Goal: Task Accomplishment & Management: Use online tool/utility

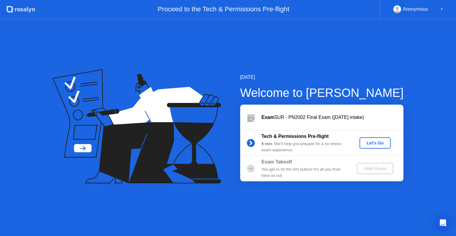
click at [377, 142] on div "Let's Go" at bounding box center [375, 142] width 26 height 5
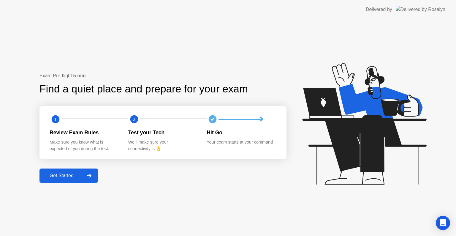
click at [53, 178] on div "Get Started" at bounding box center [61, 175] width 41 height 5
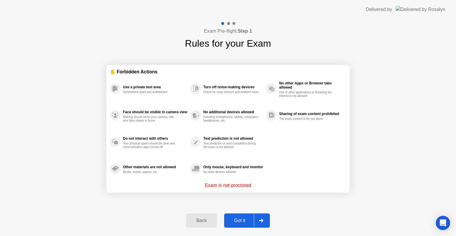
click at [249, 223] on div "Got it" at bounding box center [240, 219] width 28 height 5
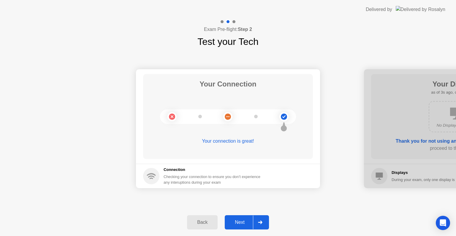
click at [249, 223] on div "Next" at bounding box center [239, 221] width 26 height 5
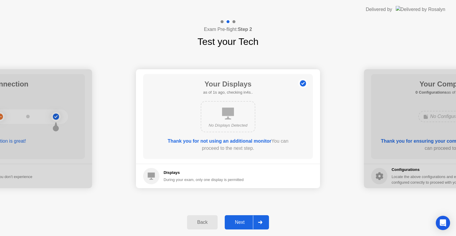
click at [249, 223] on div "Next" at bounding box center [239, 221] width 26 height 5
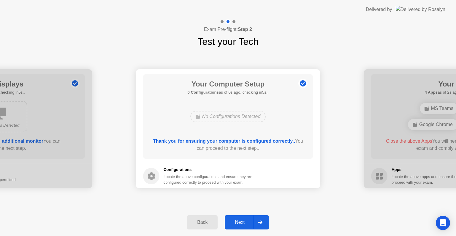
click at [249, 223] on div "Next" at bounding box center [239, 221] width 26 height 5
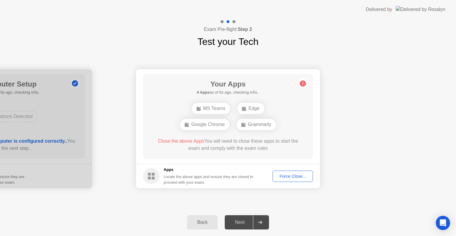
click at [290, 176] on div "Force Close..." at bounding box center [292, 176] width 36 height 5
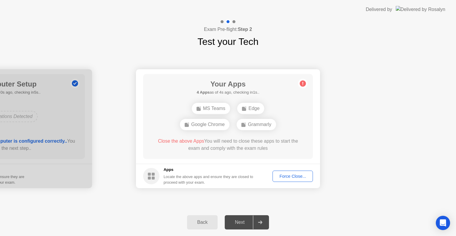
click at [291, 174] on div "Force Close..." at bounding box center [292, 176] width 36 height 5
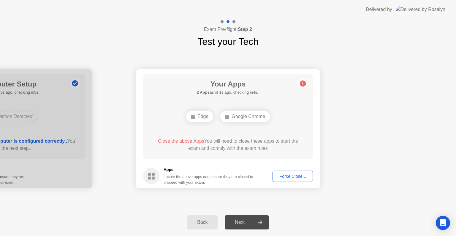
click at [283, 170] on button "Force Close..." at bounding box center [292, 175] width 40 height 11
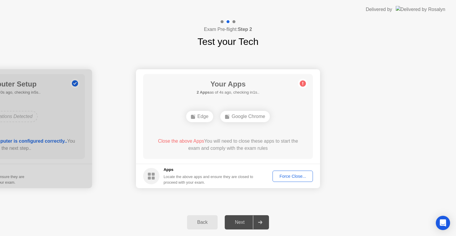
click at [280, 178] on div "Force Close..." at bounding box center [292, 176] width 36 height 5
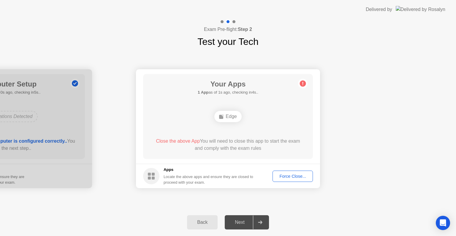
click at [286, 175] on div "Force Close..." at bounding box center [292, 176] width 36 height 5
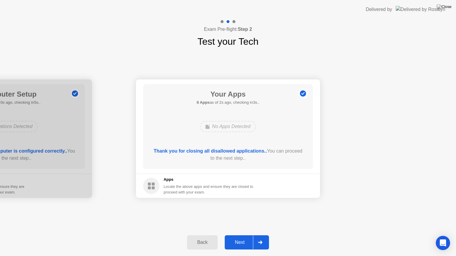
click at [239, 235] on div "Next" at bounding box center [239, 242] width 26 height 5
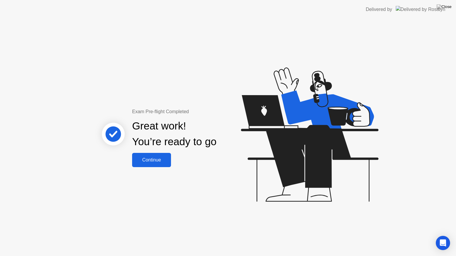
click at [159, 163] on div "Continue" at bounding box center [151, 160] width 35 height 5
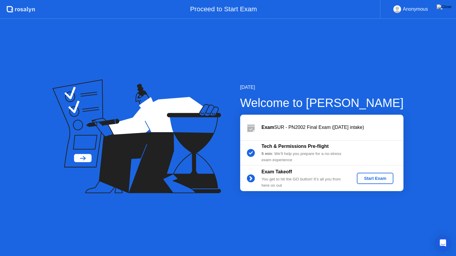
click at [369, 178] on div "Start Exam" at bounding box center [375, 178] width 32 height 5
